Goal: Task Accomplishment & Management: Manage account settings

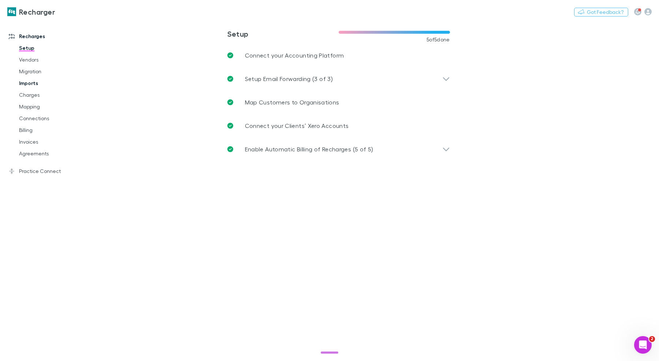
click at [37, 87] on link "Imports" at bounding box center [52, 83] width 81 height 12
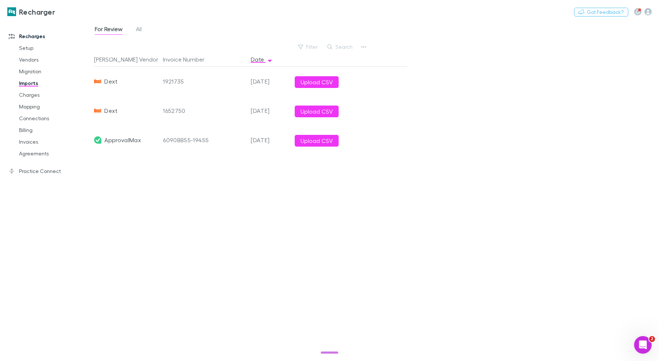
click at [133, 25] on div "For Review All" at bounding box center [121, 30] width 54 height 12
click at [139, 28] on span "All" at bounding box center [139, 30] width 6 height 10
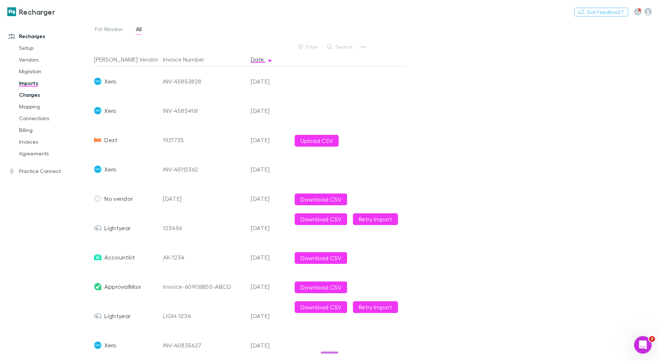
click at [36, 96] on link "Charges" at bounding box center [52, 95] width 81 height 12
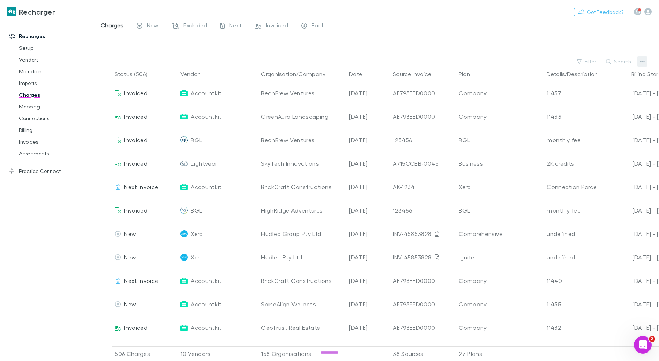
click at [642, 60] on icon "button" at bounding box center [642, 62] width 5 height 6
click at [576, 92] on p "Plan exclusions" at bounding box center [597, 89] width 89 height 9
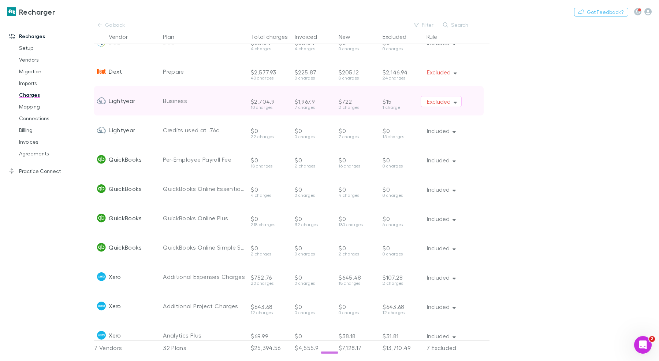
scroll to position [157, 0]
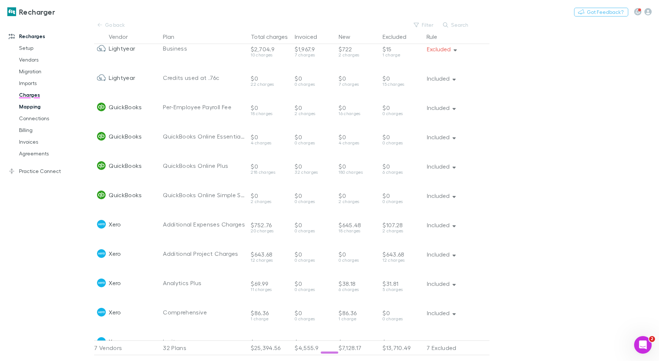
click at [44, 107] on link "Mapping" at bounding box center [52, 107] width 81 height 12
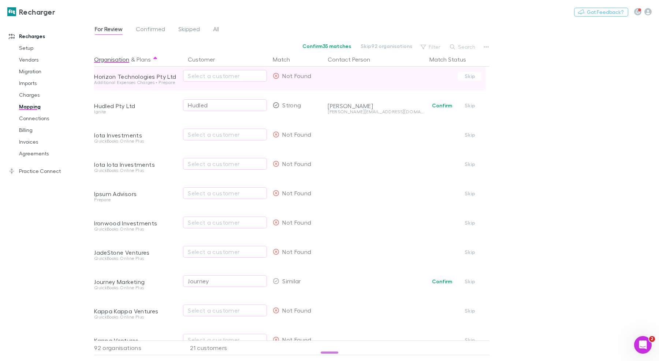
scroll to position [89, 0]
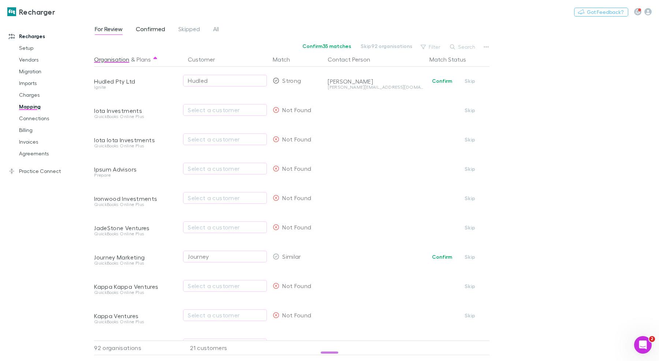
click at [149, 28] on span "Confirmed" at bounding box center [150, 30] width 29 height 10
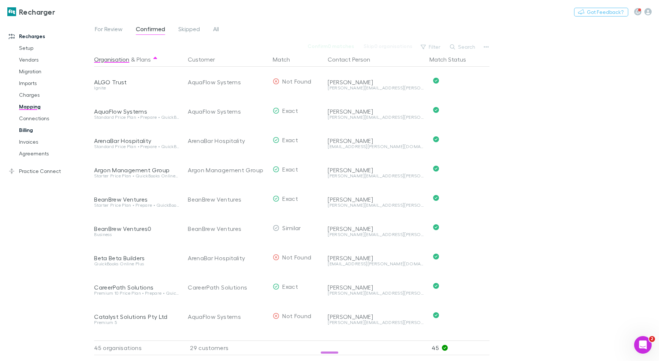
click at [23, 132] on link "Billing" at bounding box center [52, 130] width 81 height 12
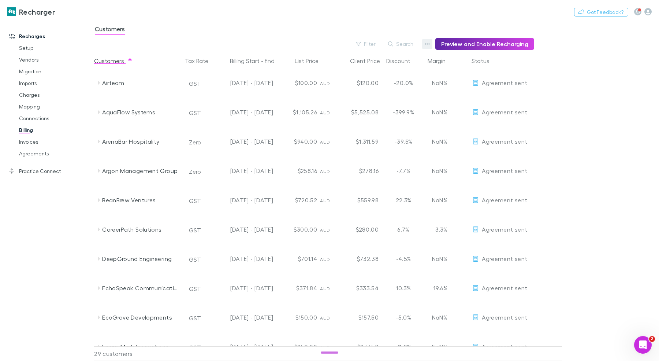
click at [430, 47] on icon "button" at bounding box center [427, 44] width 5 height 6
click at [373, 66] on p "Discount Split" at bounding box center [385, 67] width 89 height 9
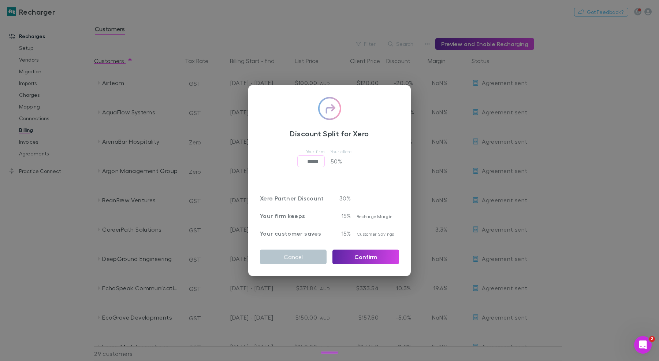
click at [326, 45] on div "Discount Split for Xero Your firm ***** ​ Your client 50 % Xero Partner Discoun…" at bounding box center [329, 180] width 659 height 361
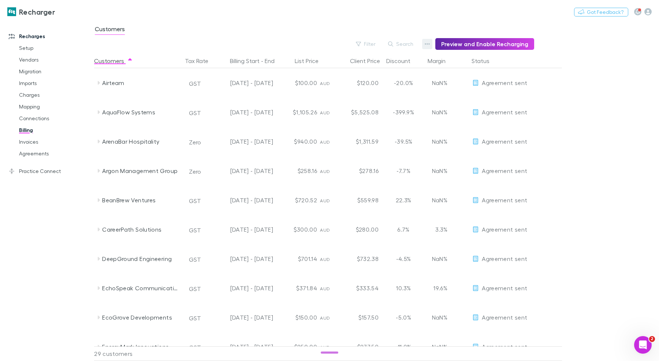
click at [433, 45] on button "button" at bounding box center [427, 44] width 10 height 10
click at [365, 78] on p "Admin Fee" at bounding box center [385, 81] width 89 height 9
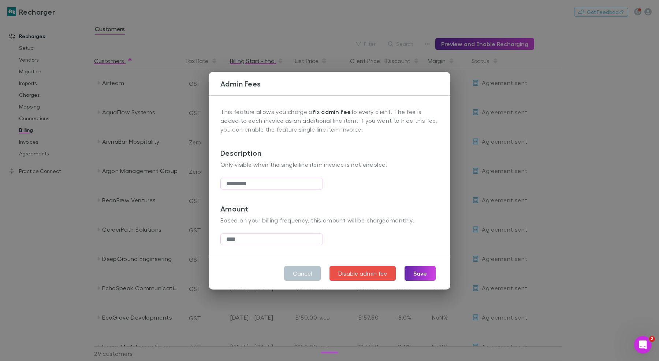
drag, startPoint x: 294, startPoint y: 37, endPoint x: 236, endPoint y: 62, distance: 63.7
click at [291, 38] on div "Admin Fees This feature allows you charge a fix admin fee to every client. The …" at bounding box center [329, 180] width 659 height 361
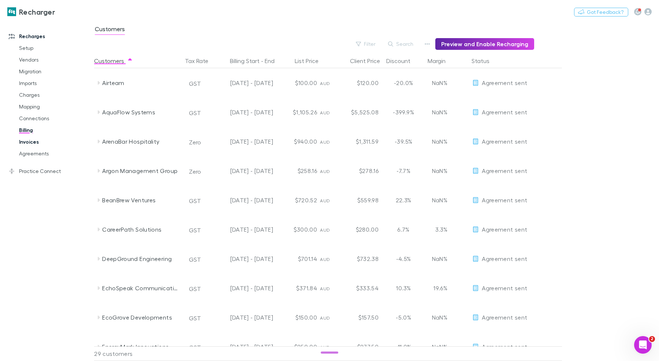
click at [39, 143] on link "Invoices" at bounding box center [52, 142] width 81 height 12
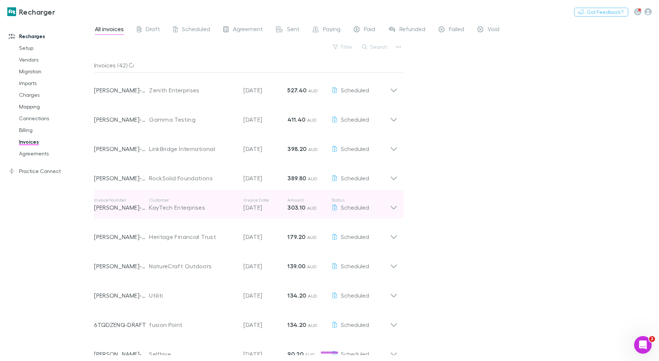
click at [185, 199] on p "Customer" at bounding box center [192, 200] width 87 height 6
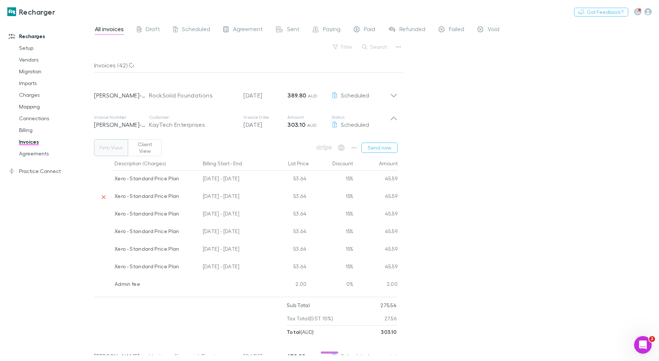
scroll to position [90, 0]
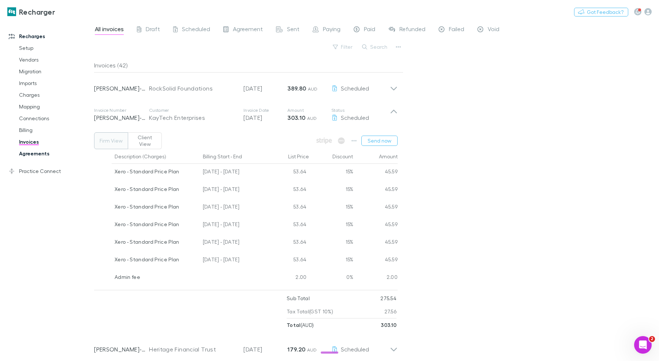
click at [40, 155] on link "Agreements" at bounding box center [52, 154] width 81 height 12
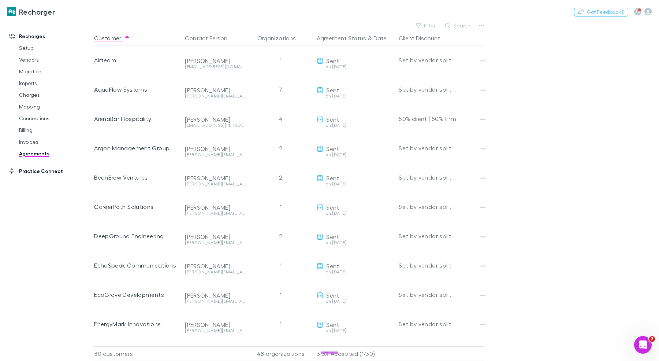
click at [46, 168] on link "Practice Connect" at bounding box center [46, 171] width 91 height 12
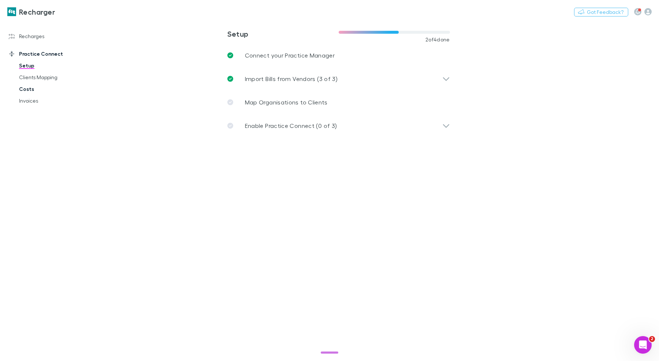
click at [29, 89] on link "Costs" at bounding box center [52, 89] width 81 height 12
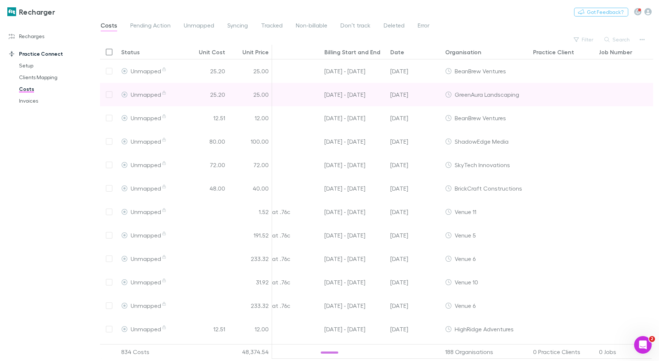
scroll to position [0, 113]
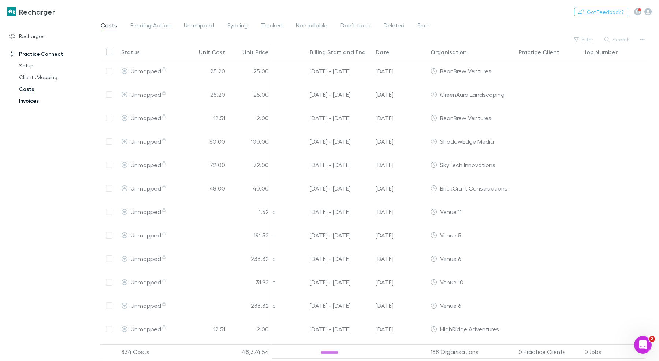
click at [21, 103] on link "Invoices" at bounding box center [52, 101] width 81 height 12
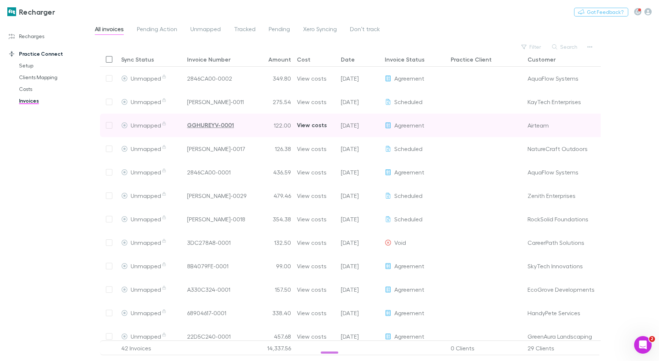
scroll to position [24, 0]
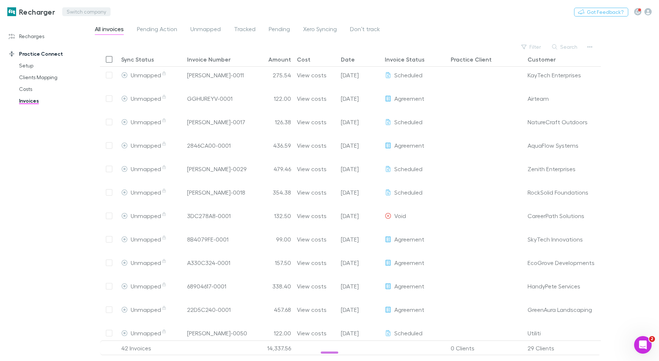
click at [95, 11] on button "Switch company" at bounding box center [86, 11] width 48 height 9
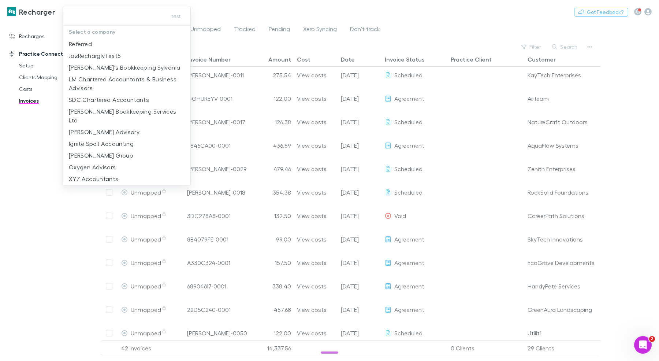
type input "*"
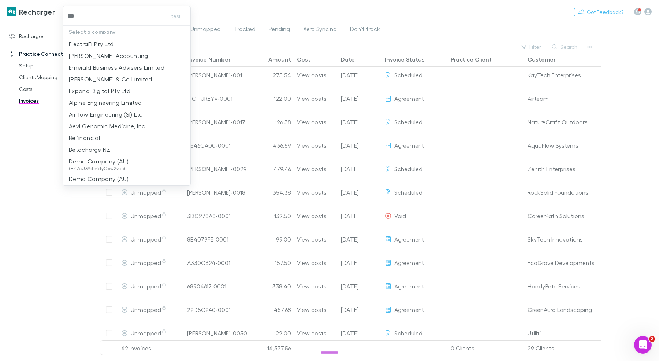
type input "****"
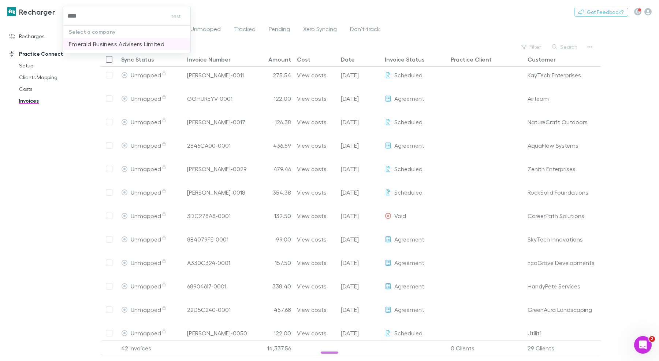
click at [136, 49] on li "Emerald Business Advisers Limited" at bounding box center [127, 44] width 128 height 12
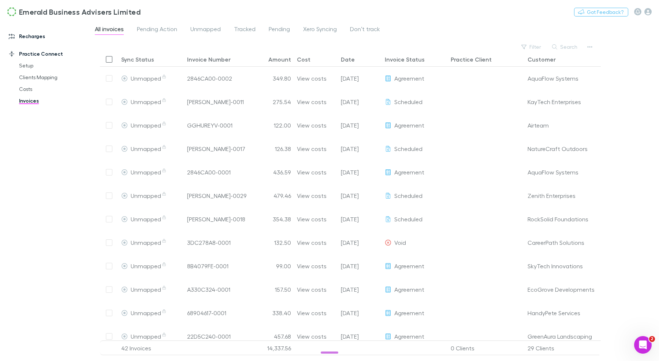
click at [35, 32] on link "Recharges" at bounding box center [46, 36] width 91 height 12
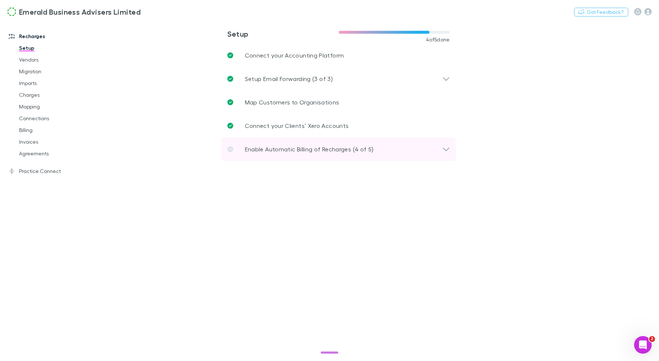
click at [300, 148] on p "Enable Automatic Billing of Recharges (4 of 5)" at bounding box center [309, 149] width 129 height 9
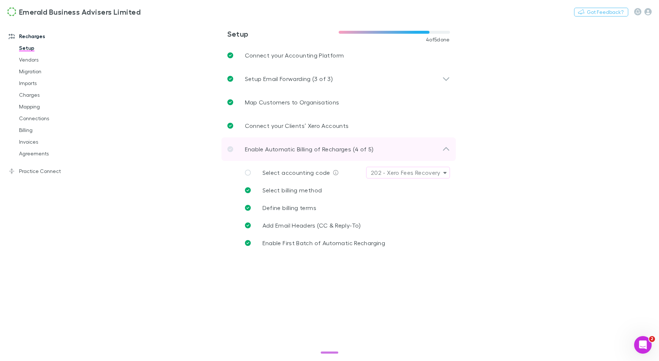
click at [299, 147] on p "Enable Automatic Billing of Recharges (4 of 5)" at bounding box center [309, 149] width 129 height 9
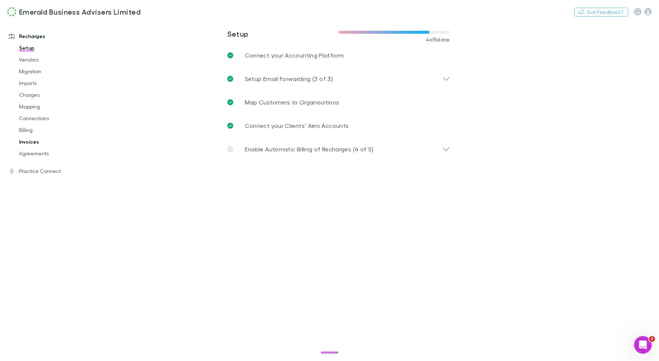
click at [30, 141] on link "Invoices" at bounding box center [52, 142] width 81 height 12
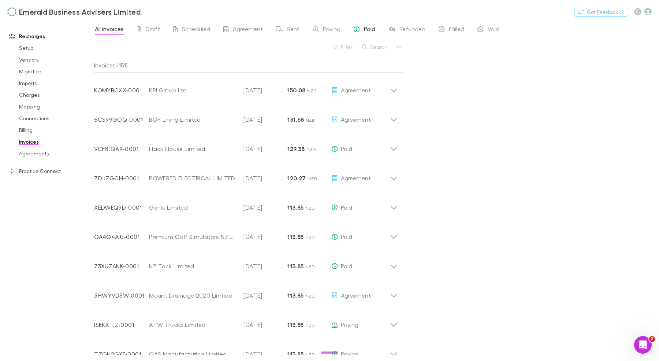
click at [354, 29] on icon at bounding box center [357, 29] width 6 height 6
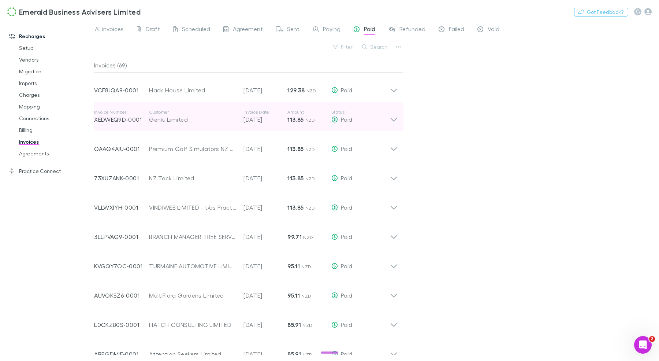
click at [264, 130] on div "Invoice Number XEDWEQ9D-0001 Customer Genlu Limited Invoice Date [DATE] Amount …" at bounding box center [245, 116] width 315 height 29
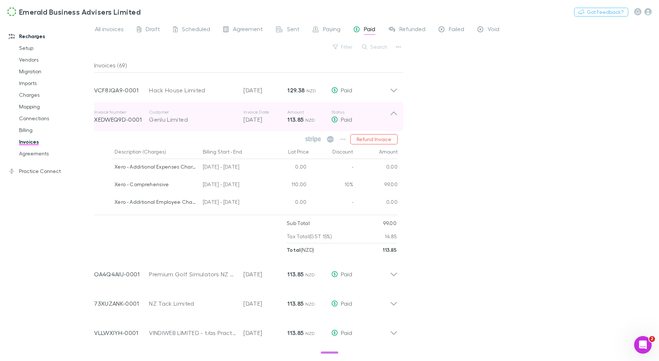
click at [268, 115] on p "[DATE]" at bounding box center [266, 119] width 44 height 9
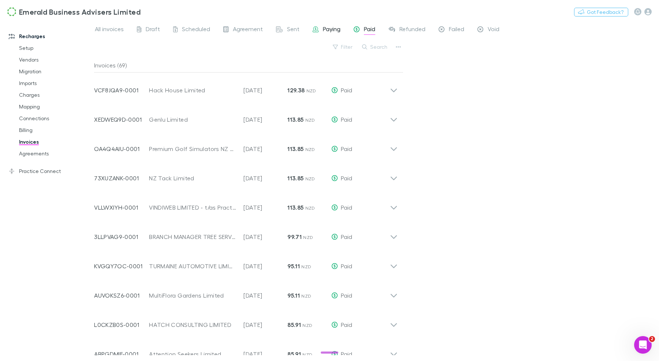
click at [320, 29] on div "Paying" at bounding box center [327, 30] width 28 height 10
click at [44, 156] on link "Agreements" at bounding box center [52, 154] width 81 height 12
